Goal: Task Accomplishment & Management: Complete application form

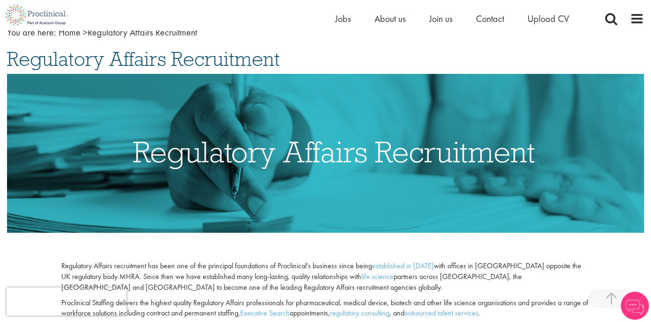
scroll to position [13, 0]
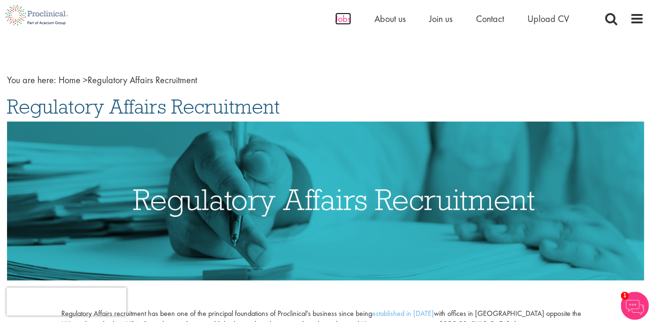
click at [343, 22] on span "Jobs" at bounding box center [343, 19] width 16 height 12
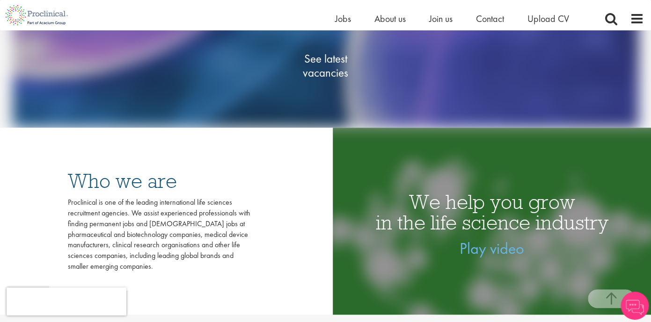
scroll to position [166, 0]
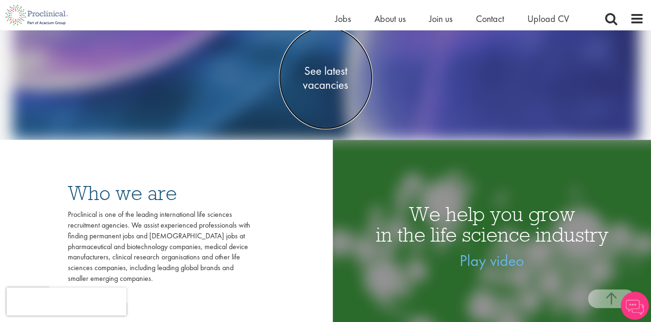
click at [331, 73] on span "See latest vacancies" at bounding box center [326, 78] width 94 height 28
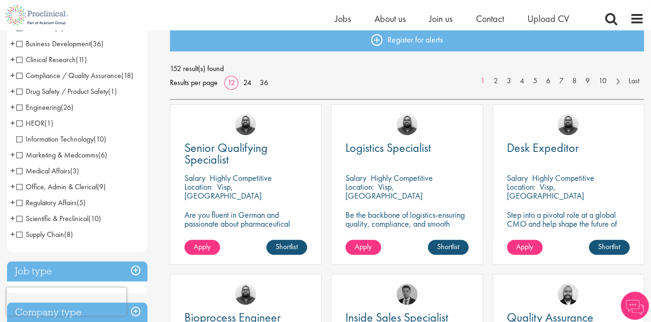
scroll to position [108, 0]
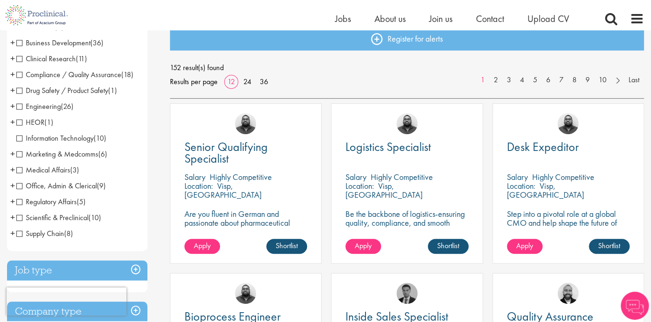
click at [19, 202] on span "Regulatory Affairs" at bounding box center [46, 202] width 60 height 10
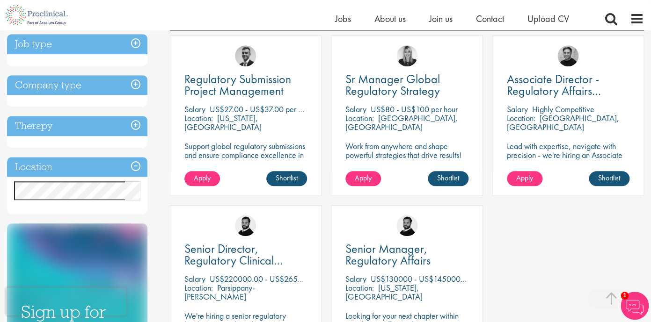
scroll to position [171, 0]
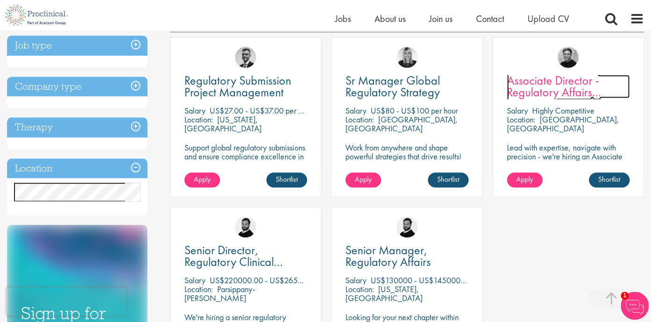
click at [557, 88] on span "Associate Director - Regulatory Affairs Consultant" at bounding box center [554, 92] width 94 height 39
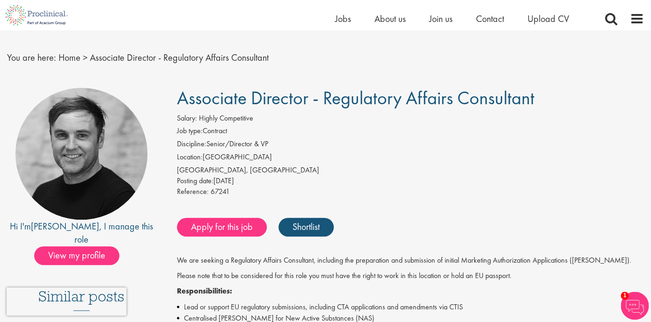
scroll to position [15, 0]
